Goal: Transaction & Acquisition: Purchase product/service

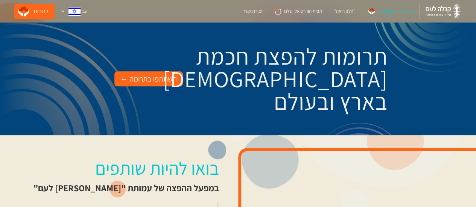
click at [151, 75] on div "השתתפו בתרומה ←" at bounding box center [148, 79] width 56 height 12
click at [157, 78] on div "השתתפו בתרומה ←" at bounding box center [148, 79] width 56 height 12
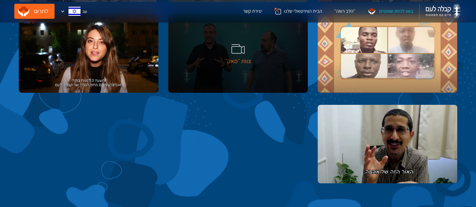
scroll to position [1470, 0]
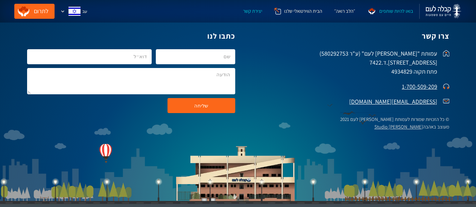
click at [395, 11] on div "בואו להיות שותפים" at bounding box center [396, 12] width 34 height 8
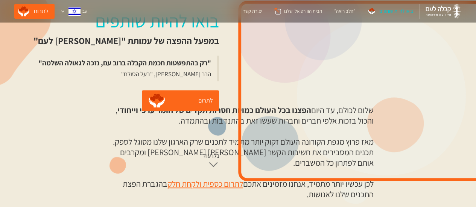
scroll to position [150, 0]
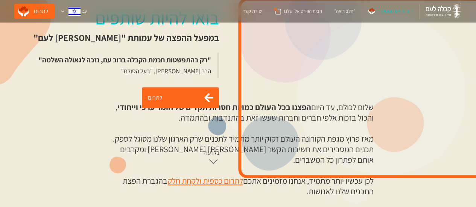
click at [185, 102] on link "לתרום" at bounding box center [180, 97] width 77 height 21
